Goal: Information Seeking & Learning: Find specific fact

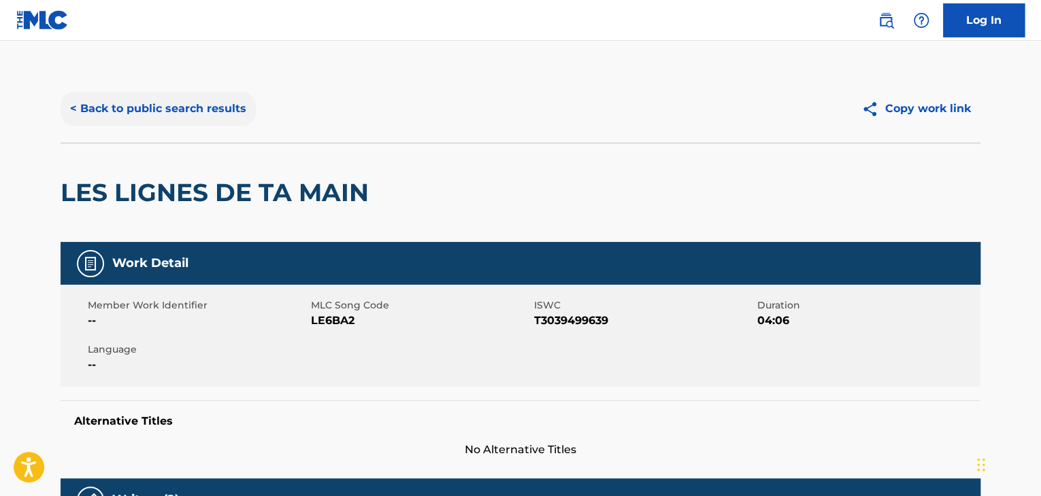
click at [241, 116] on button "< Back to public search results" at bounding box center [158, 109] width 195 height 34
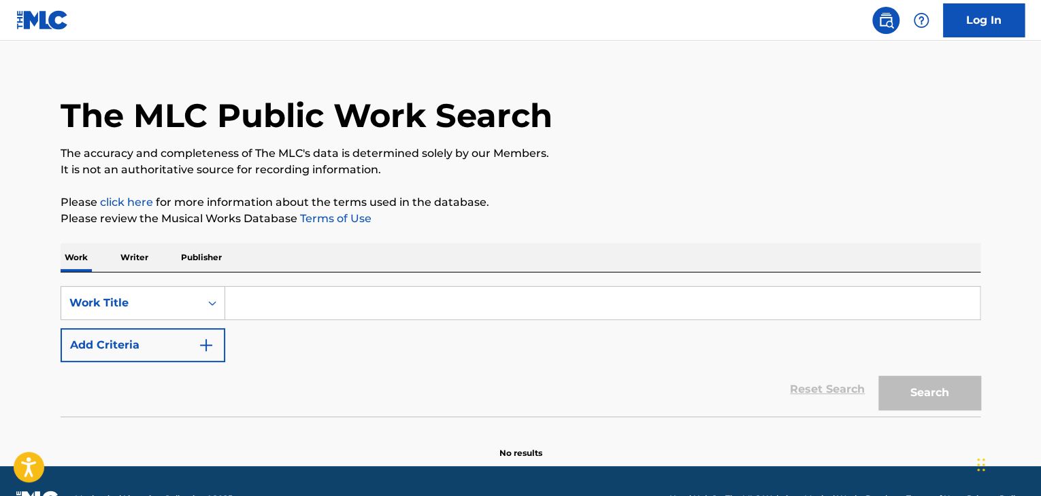
click at [207, 259] on p "Publisher" at bounding box center [201, 257] width 49 height 29
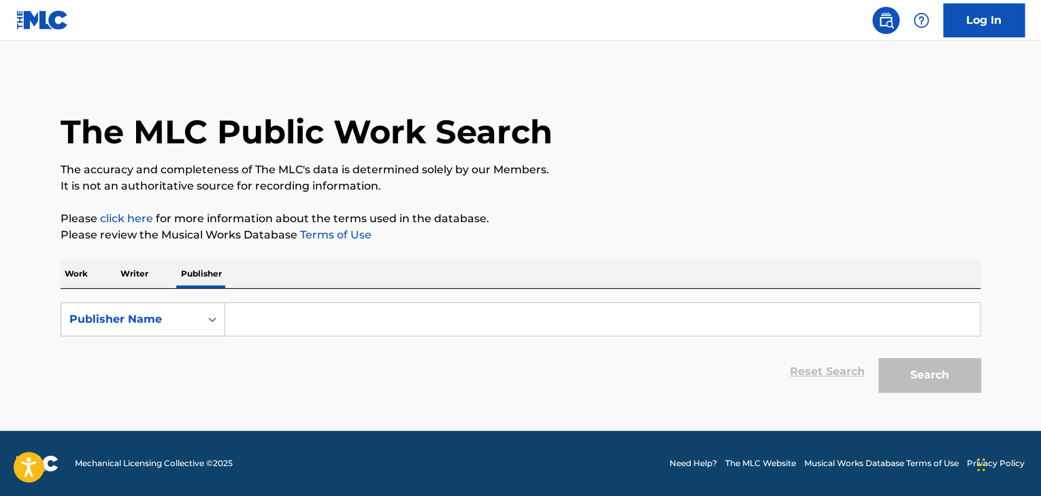
click at [310, 314] on input "Search Form" at bounding box center [602, 319] width 754 height 33
paste input "Royalty Network"
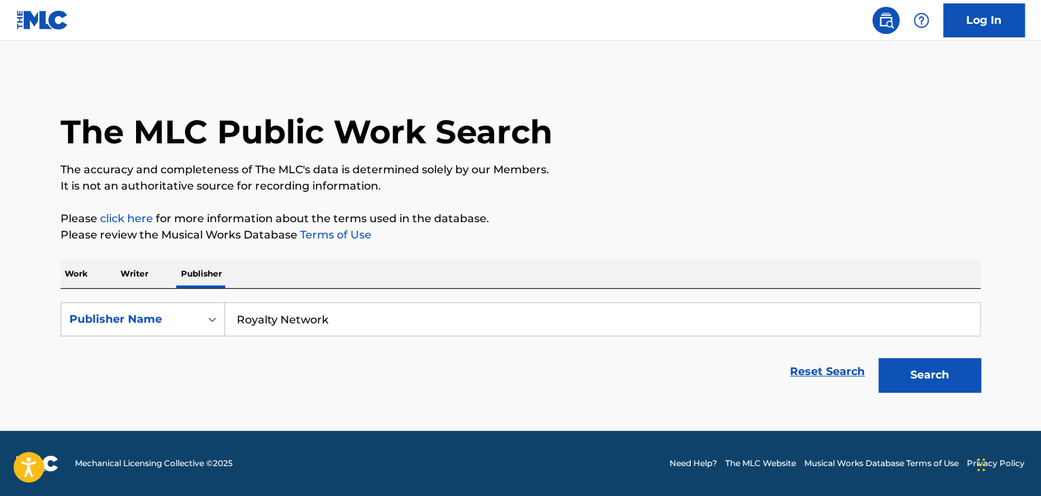
click at [292, 322] on input "Royalty Network" at bounding box center [602, 319] width 754 height 33
type input "N"
click at [878, 358] on button "Search" at bounding box center [929, 375] width 102 height 34
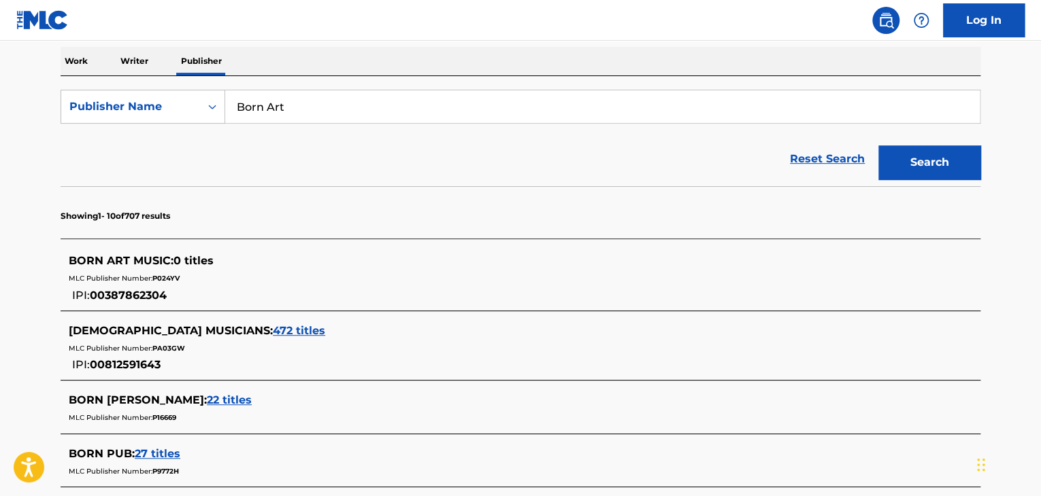
scroll to position [136, 0]
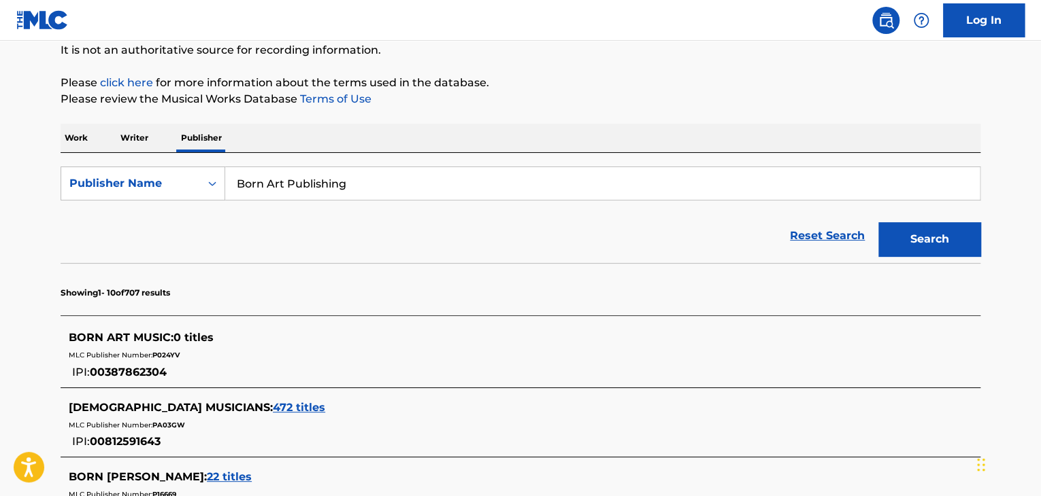
type input "Born Art Publishing"
click at [878, 222] on button "Search" at bounding box center [929, 239] width 102 height 34
